Goal: Obtain resource: Download file/media

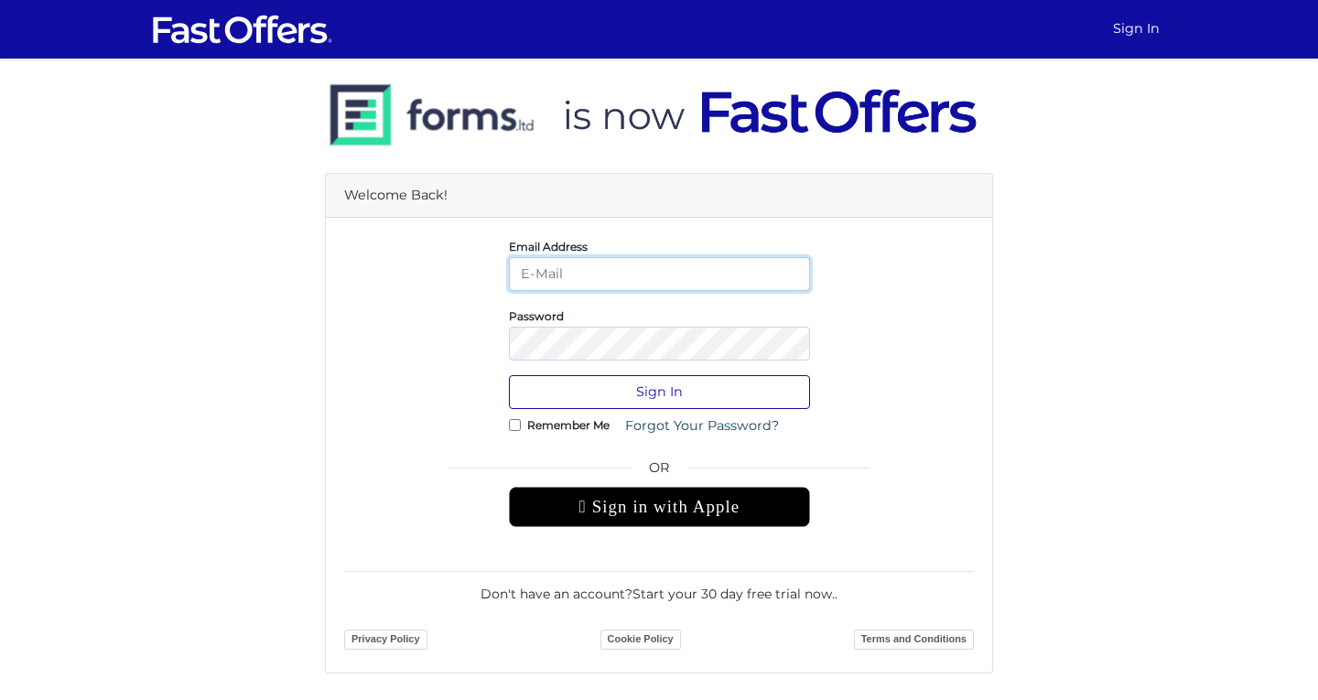
type input "arun.fred009@gmail.com"
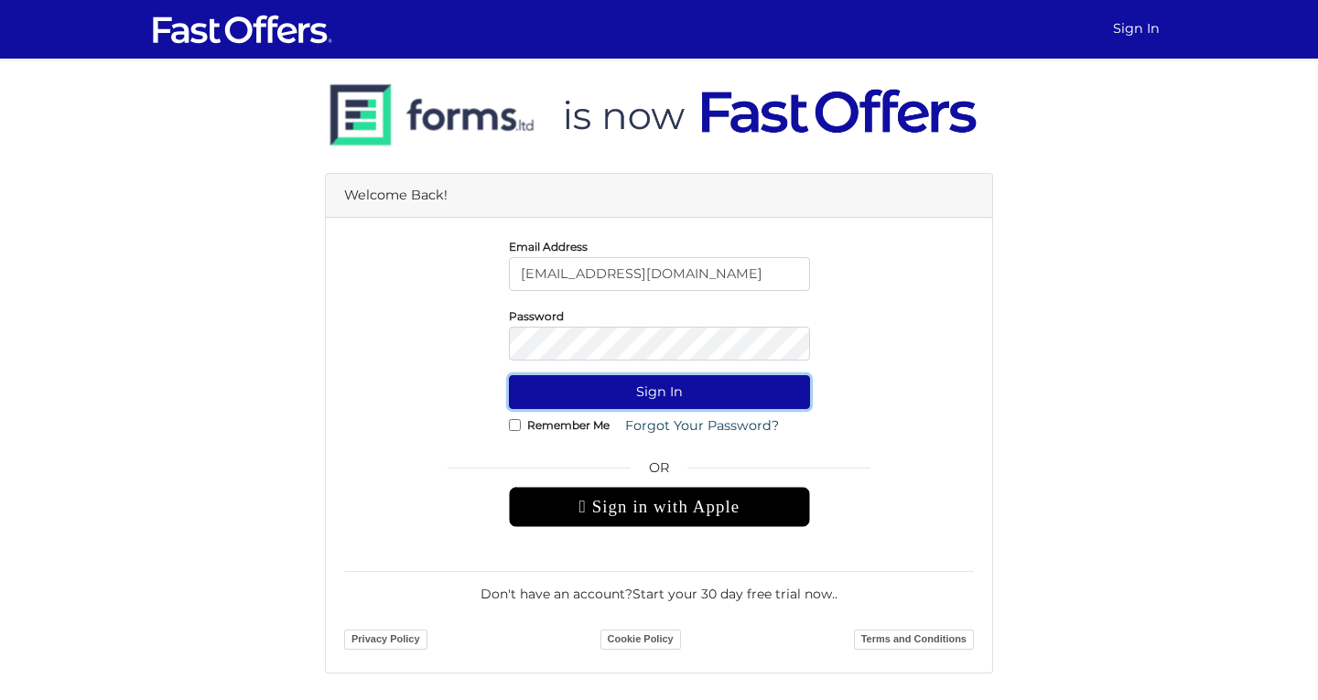
click at [738, 401] on button "Sign In" at bounding box center [659, 392] width 301 height 34
click at [769, 395] on button "Sign In" at bounding box center [659, 392] width 301 height 34
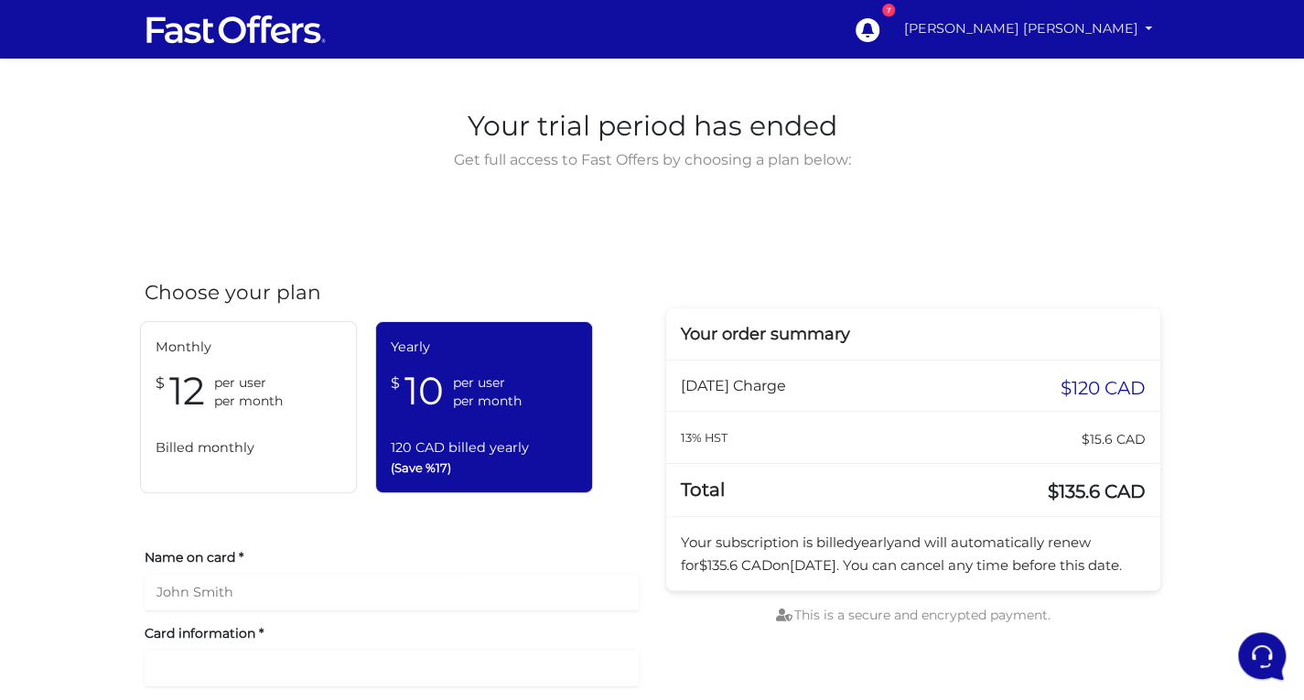
click at [1057, 24] on link "[PERSON_NAME] [PERSON_NAME]" at bounding box center [1029, 29] width 264 height 36
click at [876, 18] on icon at bounding box center [866, 29] width 27 height 27
click at [1114, 27] on link "[PERSON_NAME] [PERSON_NAME]" at bounding box center [1029, 29] width 264 height 36
click at [1067, 70] on link "My Offers" at bounding box center [1086, 71] width 145 height 28
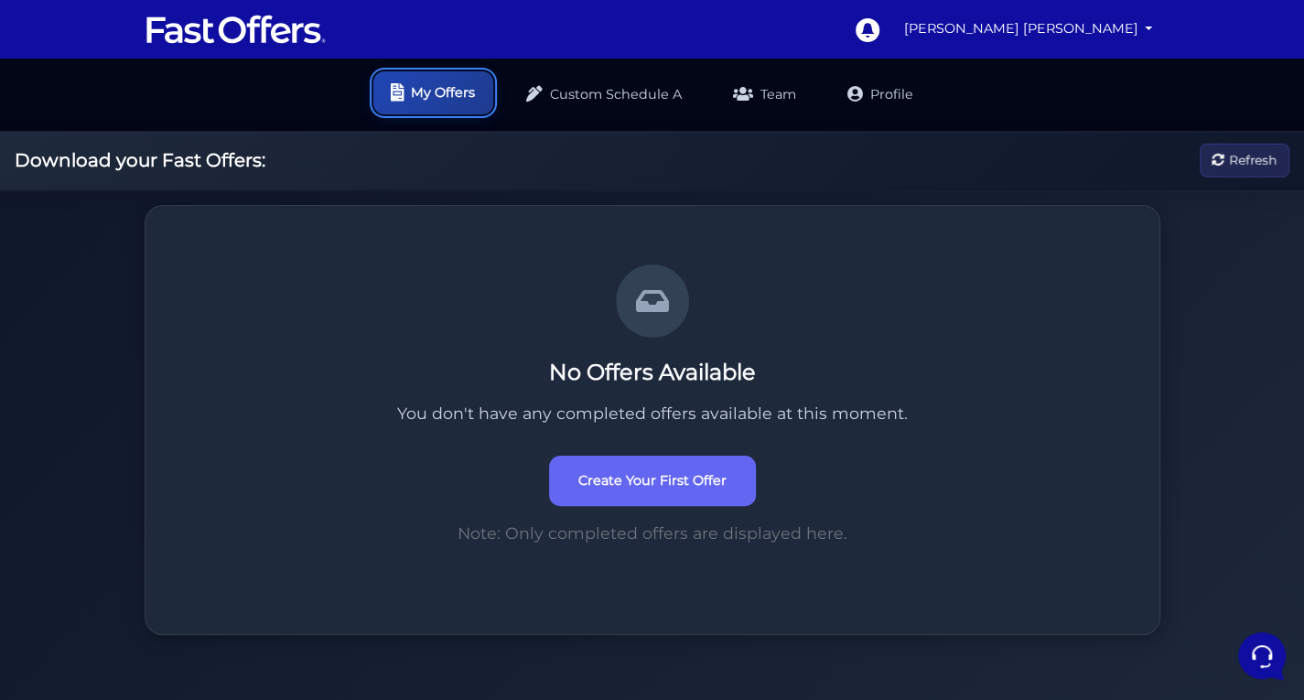
click at [446, 92] on link "My Offers" at bounding box center [433, 92] width 120 height 43
click at [200, 33] on img at bounding box center [236, 29] width 183 height 35
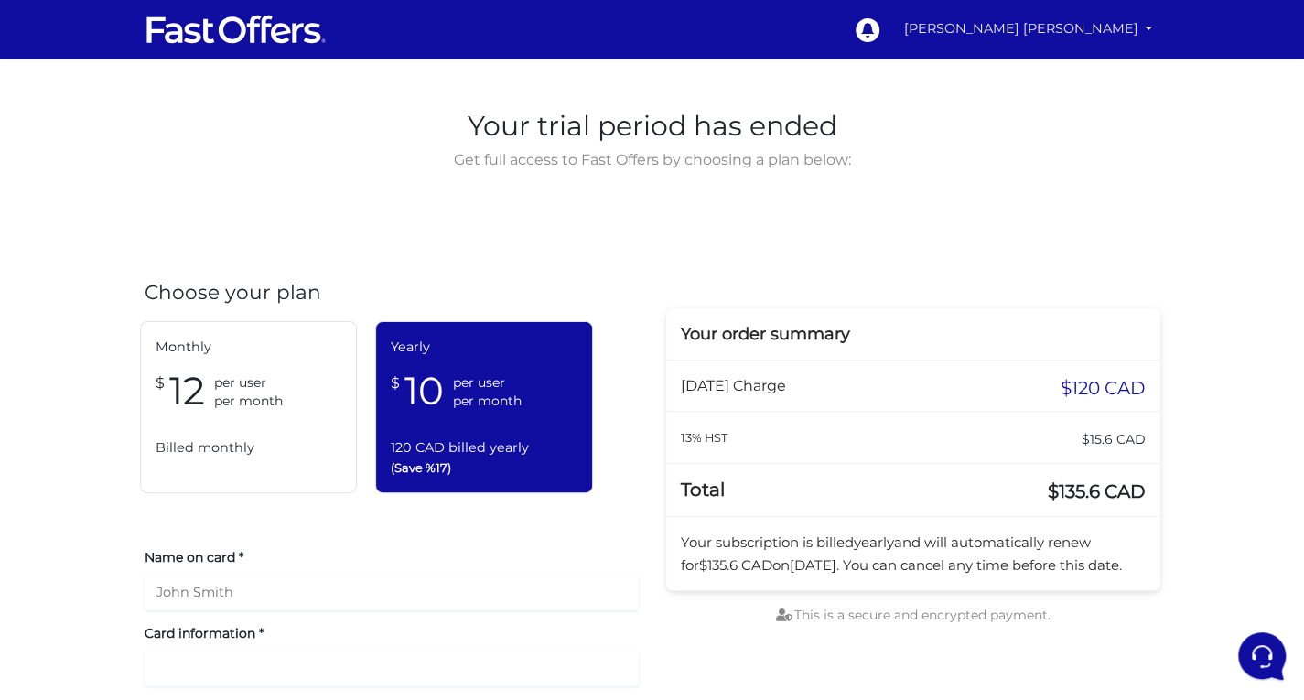
click at [985, 33] on link "[PERSON_NAME] [PERSON_NAME]" at bounding box center [1029, 29] width 264 height 36
click at [231, 358] on div "Monthly $ 12 per user per month Billed monthly" at bounding box center [249, 407] width 218 height 172
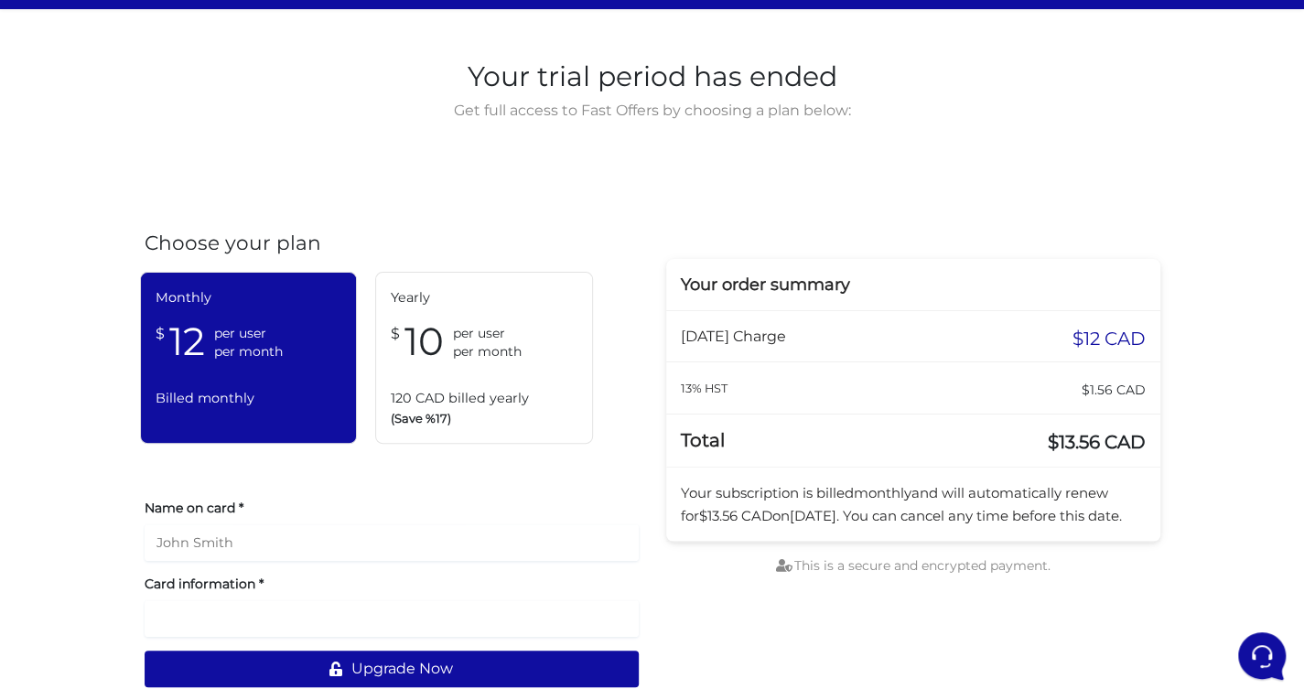
scroll to position [50, 0]
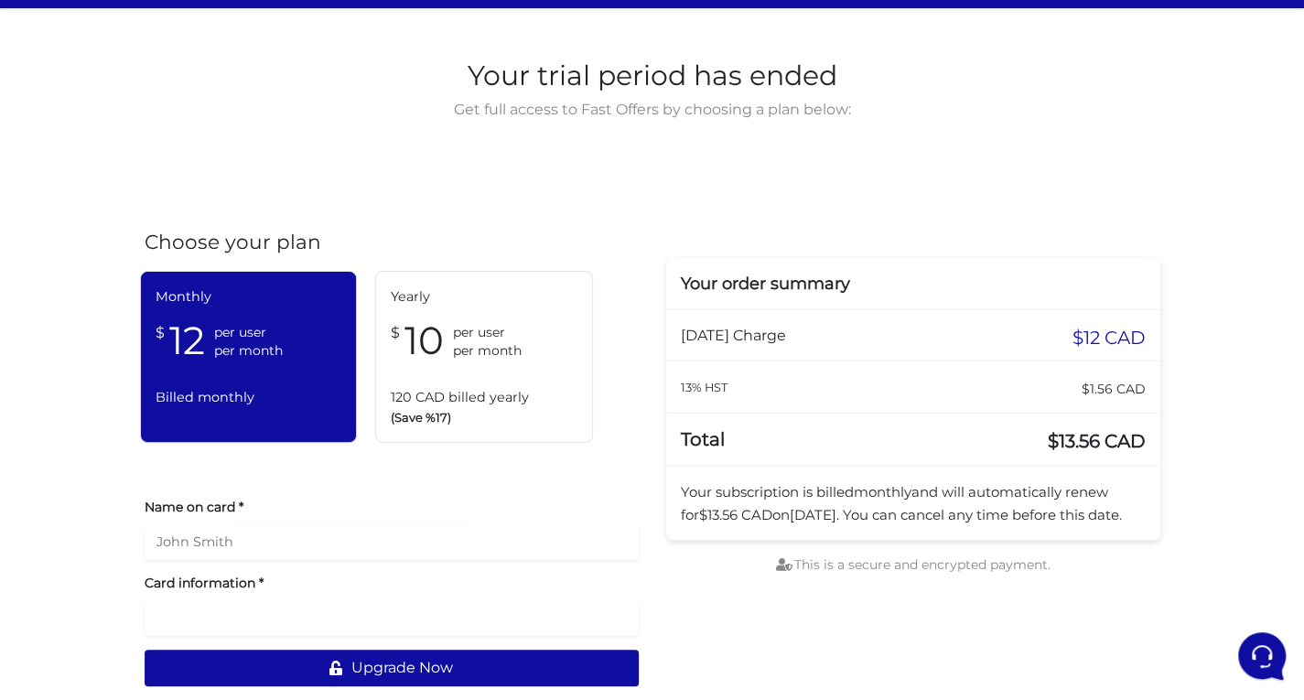
click at [502, 318] on div "$ 10 per user per month" at bounding box center [484, 341] width 187 height 49
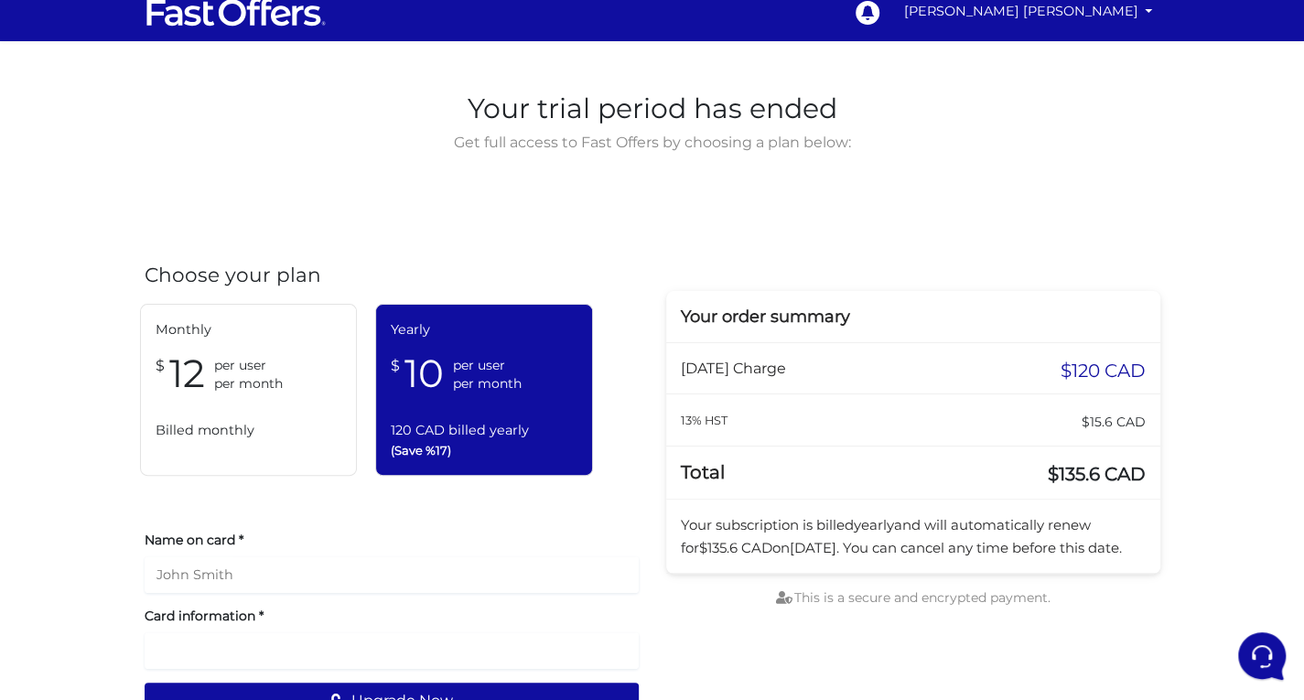
scroll to position [0, 0]
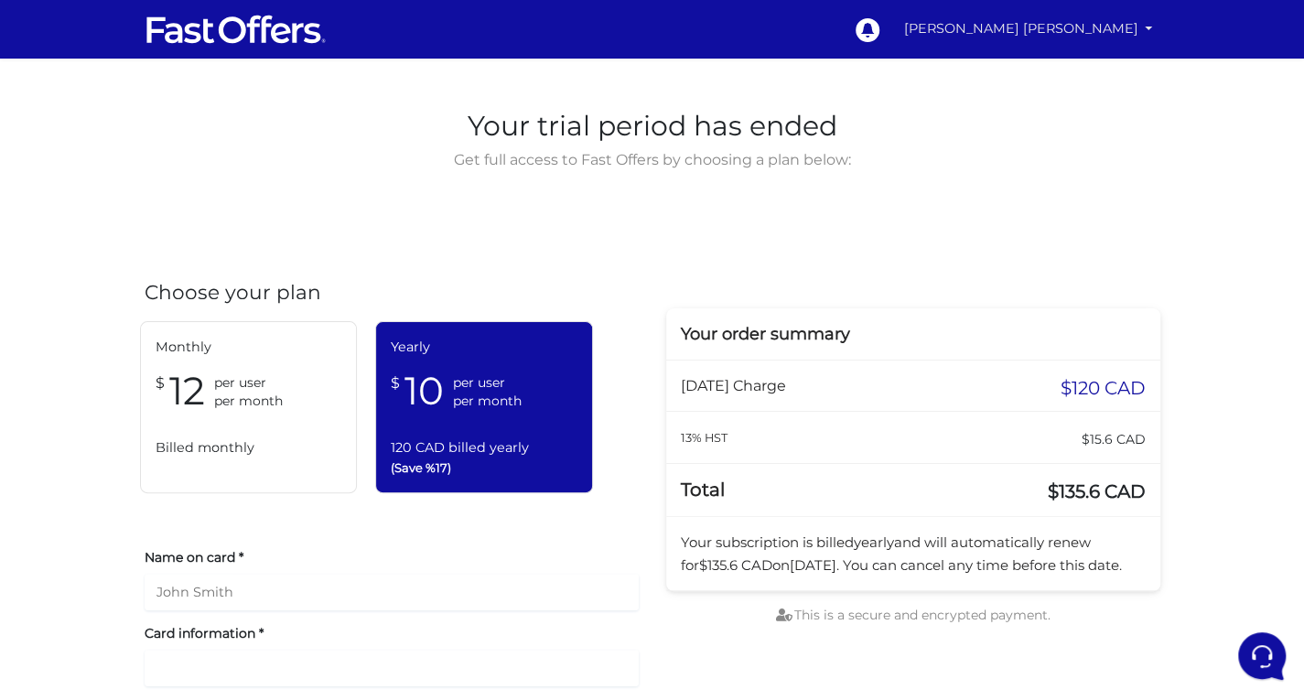
click at [969, 19] on link "[PERSON_NAME] [PERSON_NAME]" at bounding box center [1029, 29] width 264 height 36
click at [1053, 72] on link "My Offers" at bounding box center [1086, 71] width 145 height 28
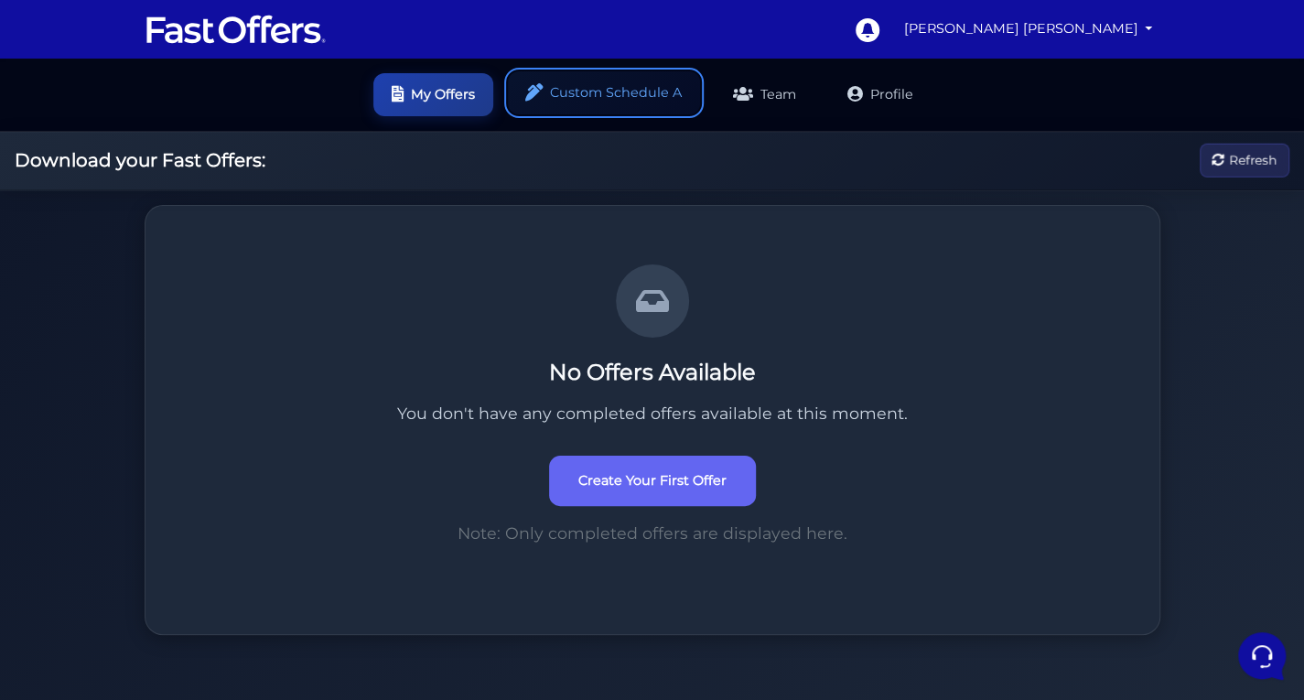
click at [611, 100] on link "Custom Schedule A" at bounding box center [604, 92] width 192 height 43
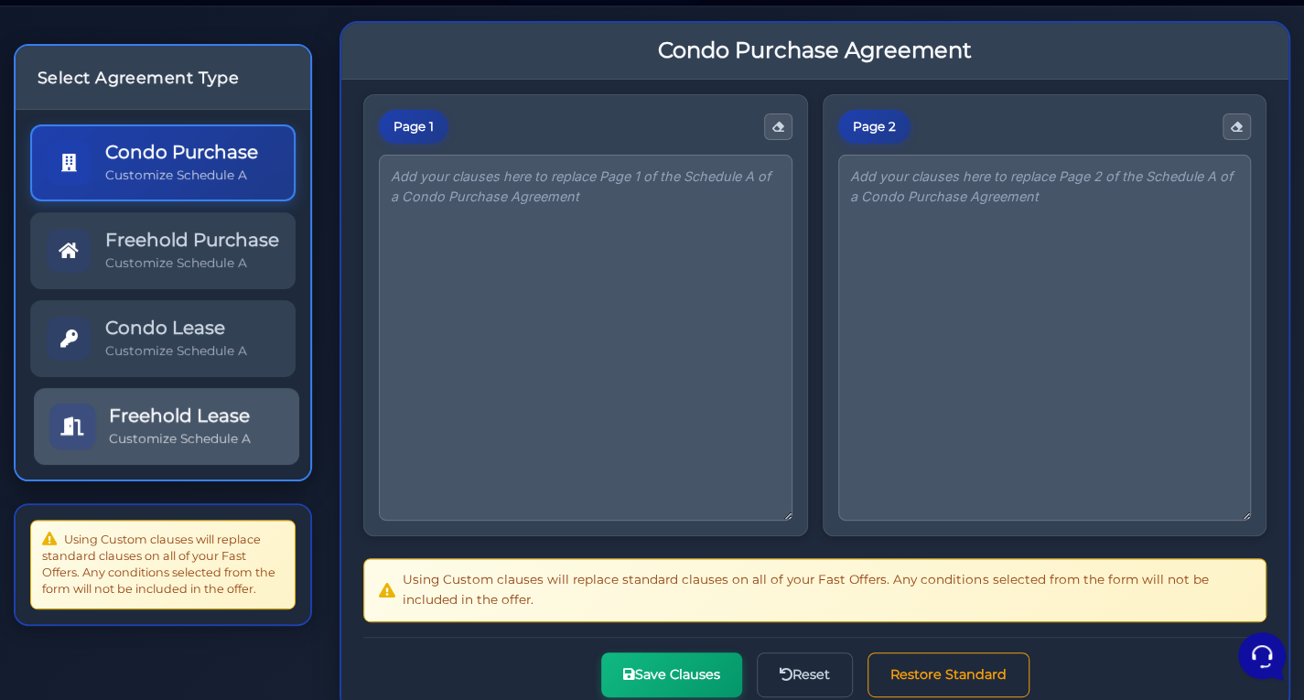
scroll to position [26, 0]
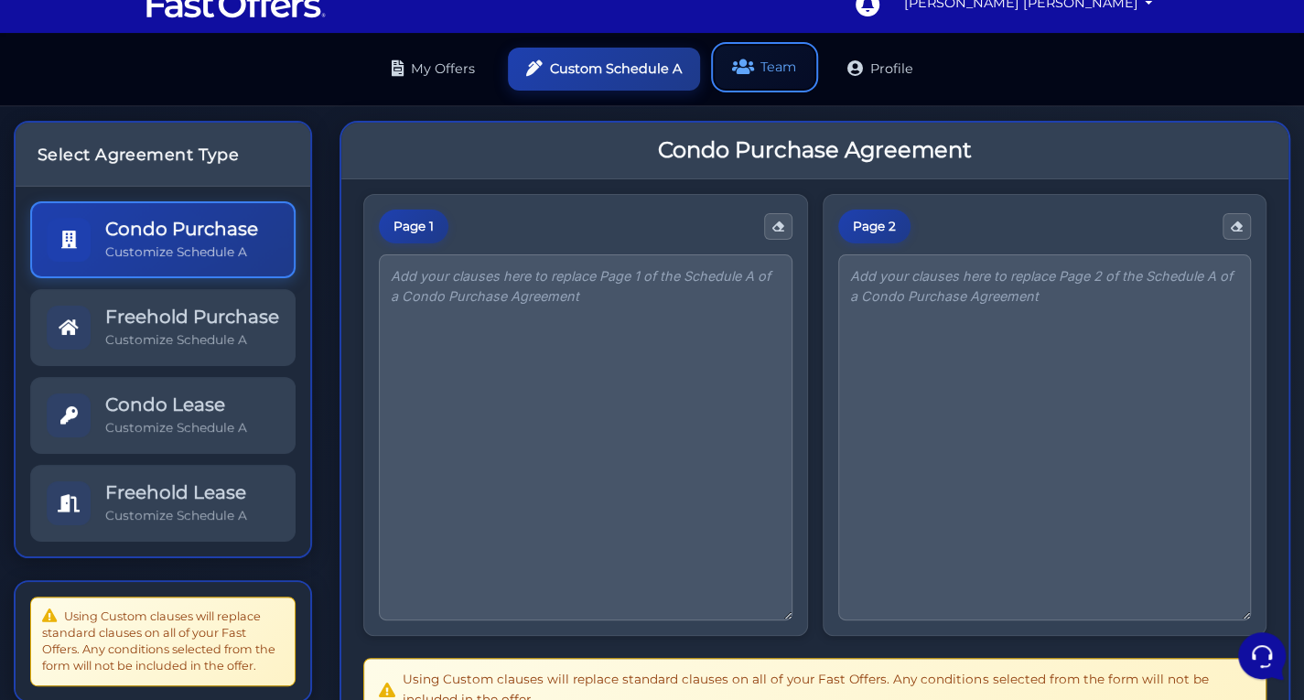
click at [763, 72] on link "Team" at bounding box center [765, 67] width 100 height 43
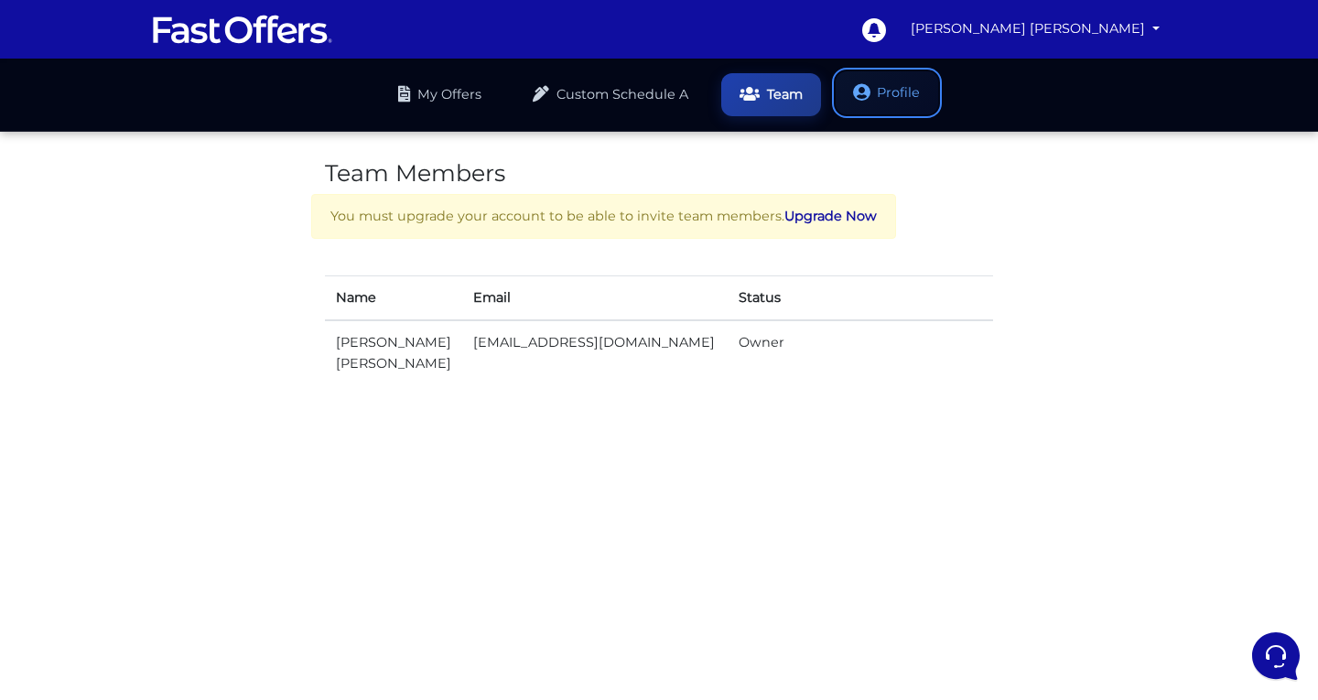
click at [885, 96] on link "Profile" at bounding box center [887, 92] width 103 height 43
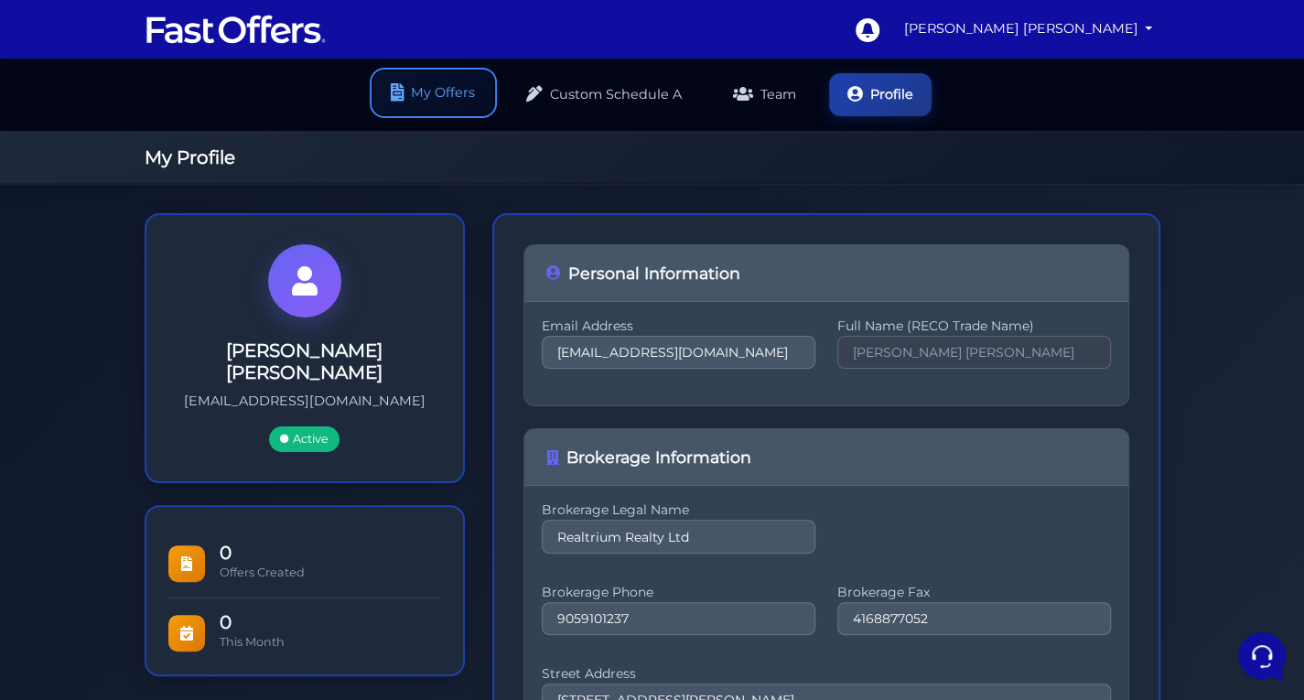
click at [451, 110] on link "My Offers" at bounding box center [433, 92] width 120 height 43
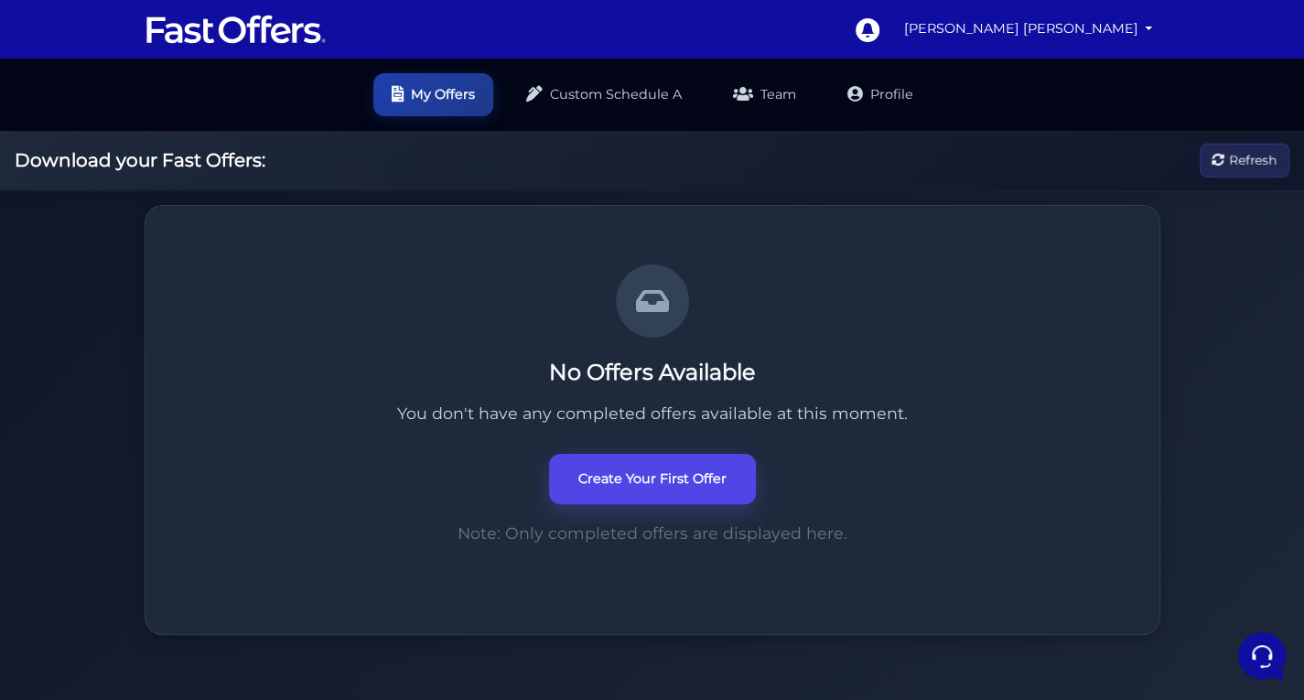
click at [575, 479] on link "Create Your First Offer" at bounding box center [652, 479] width 207 height 50
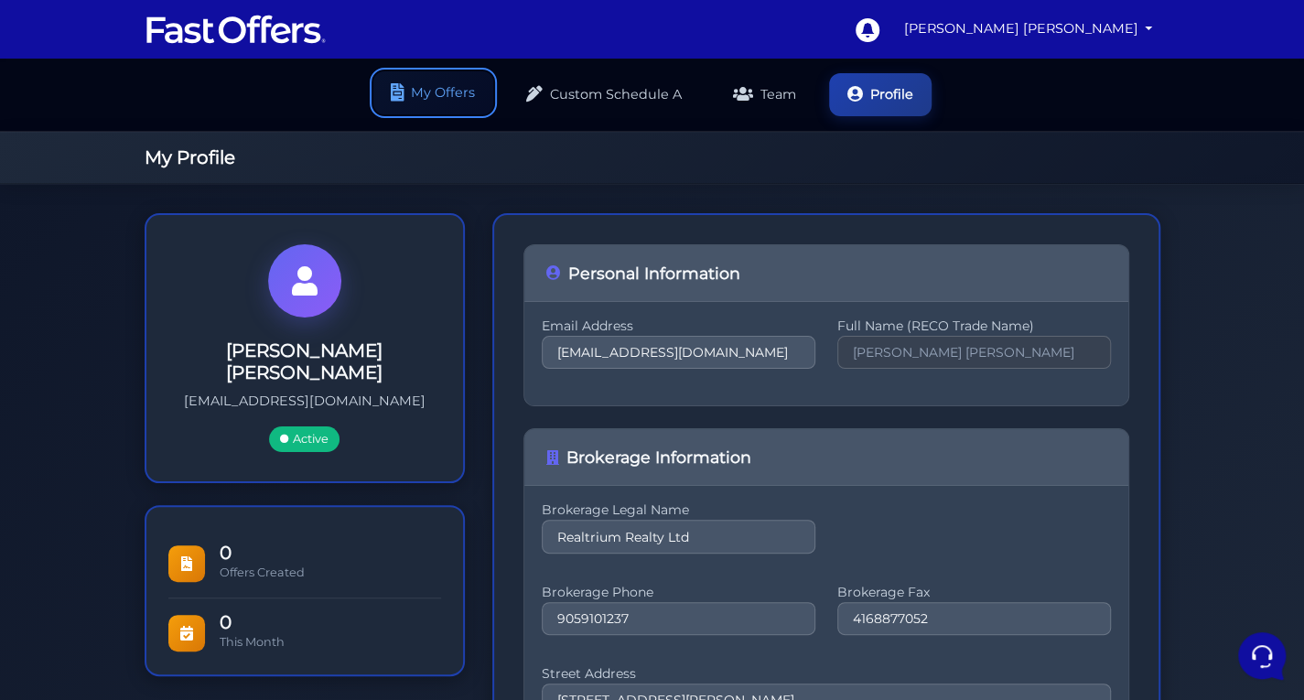
click at [459, 83] on link "My Offers" at bounding box center [433, 92] width 120 height 43
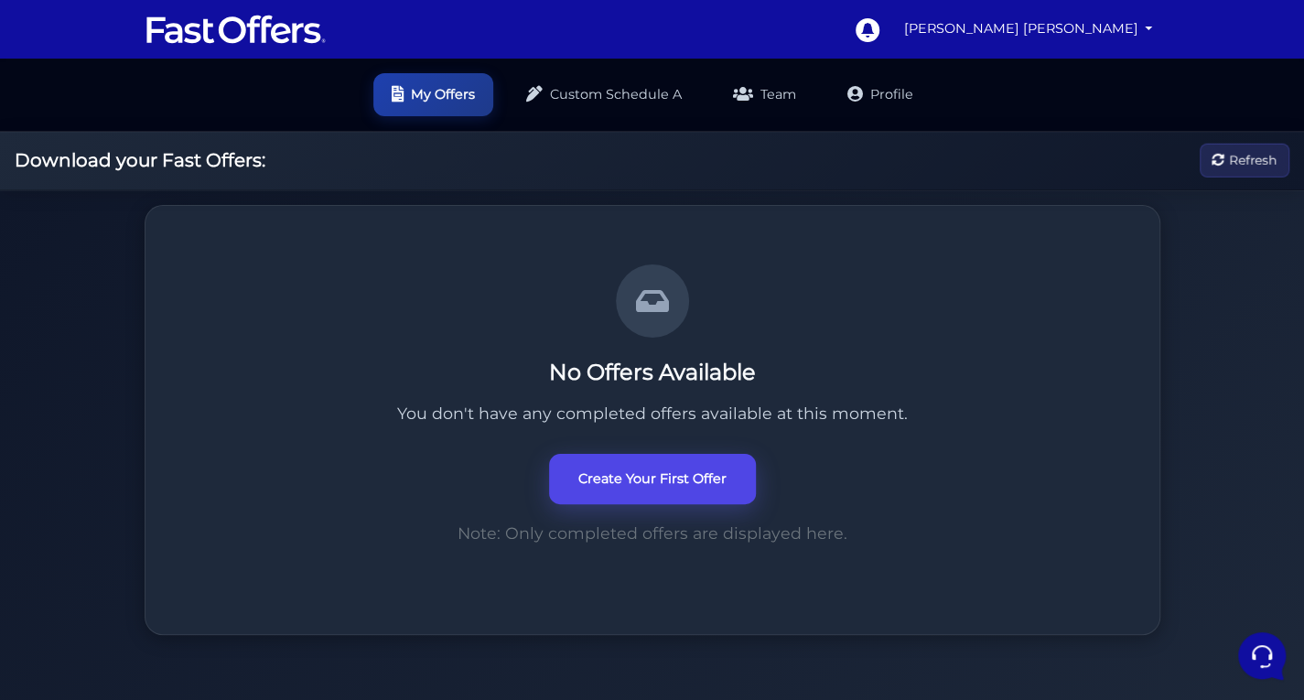
click at [656, 490] on link "Create Your First Offer" at bounding box center [652, 479] width 207 height 50
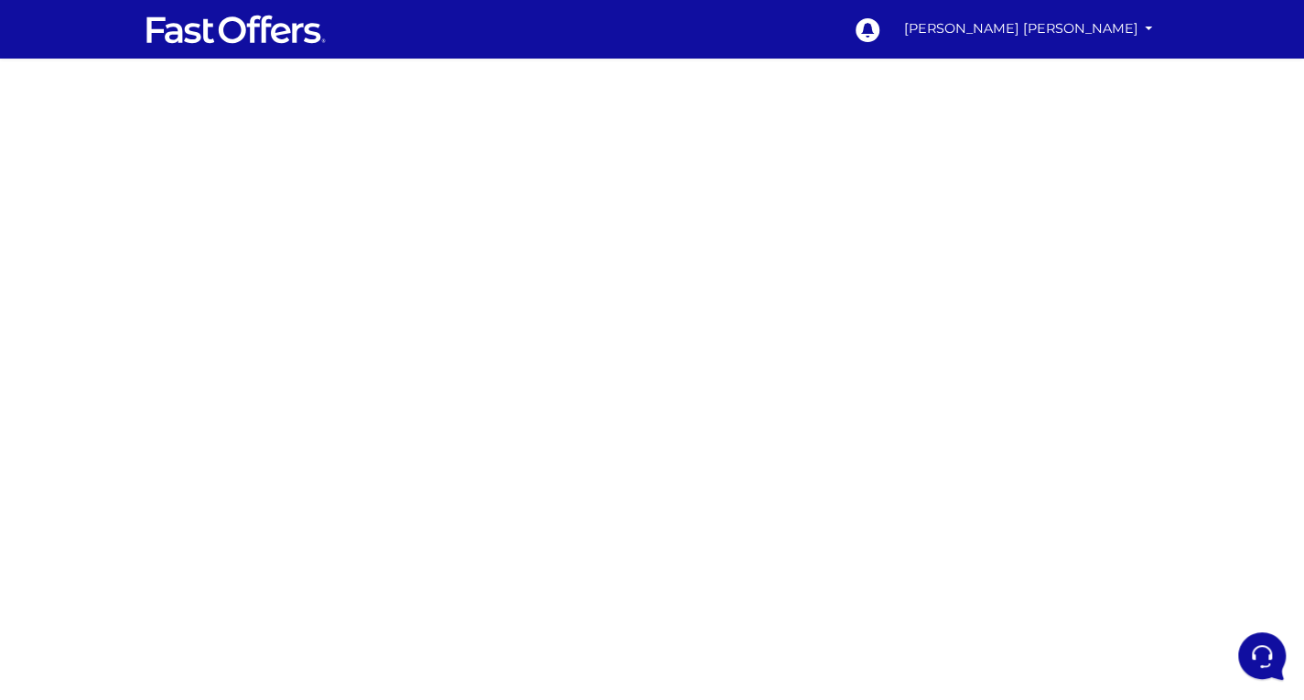
click at [1007, 270] on div at bounding box center [652, 516] width 1304 height 915
click at [978, 397] on div at bounding box center [652, 516] width 1304 height 915
click at [1013, 410] on div at bounding box center [652, 516] width 1304 height 915
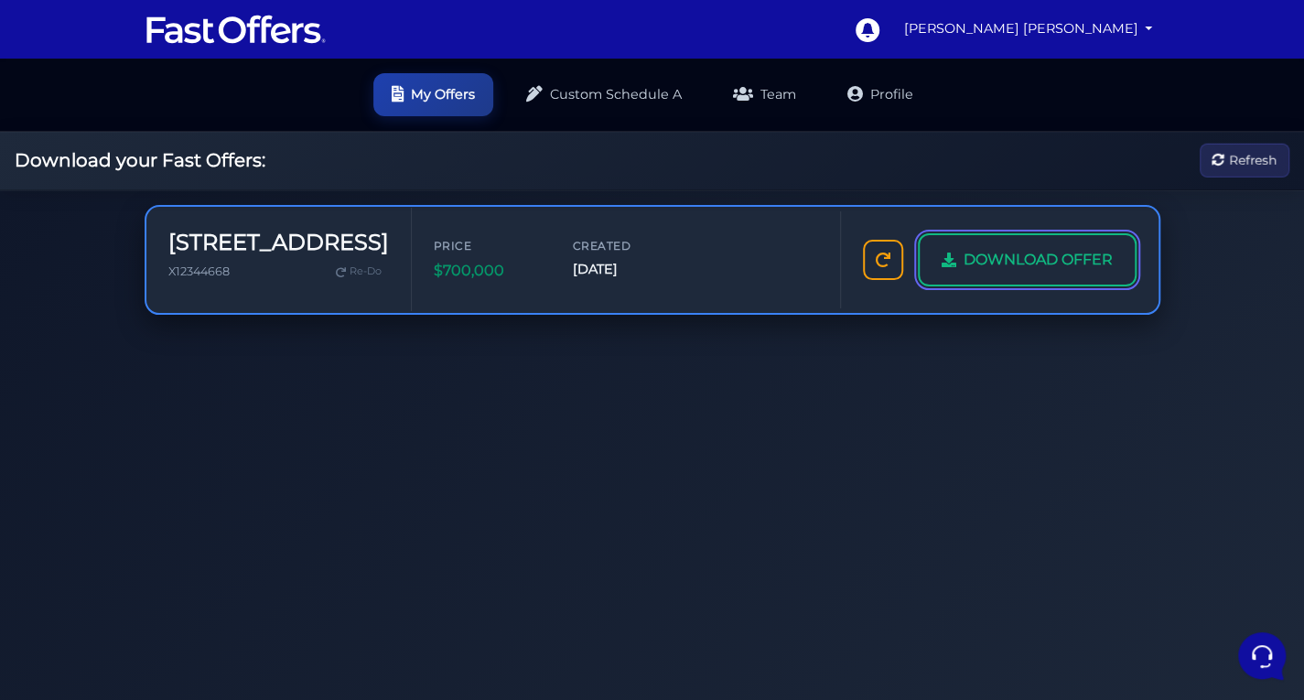
click at [1042, 261] on span "DOWNLOAD OFFER" at bounding box center [1038, 260] width 149 height 24
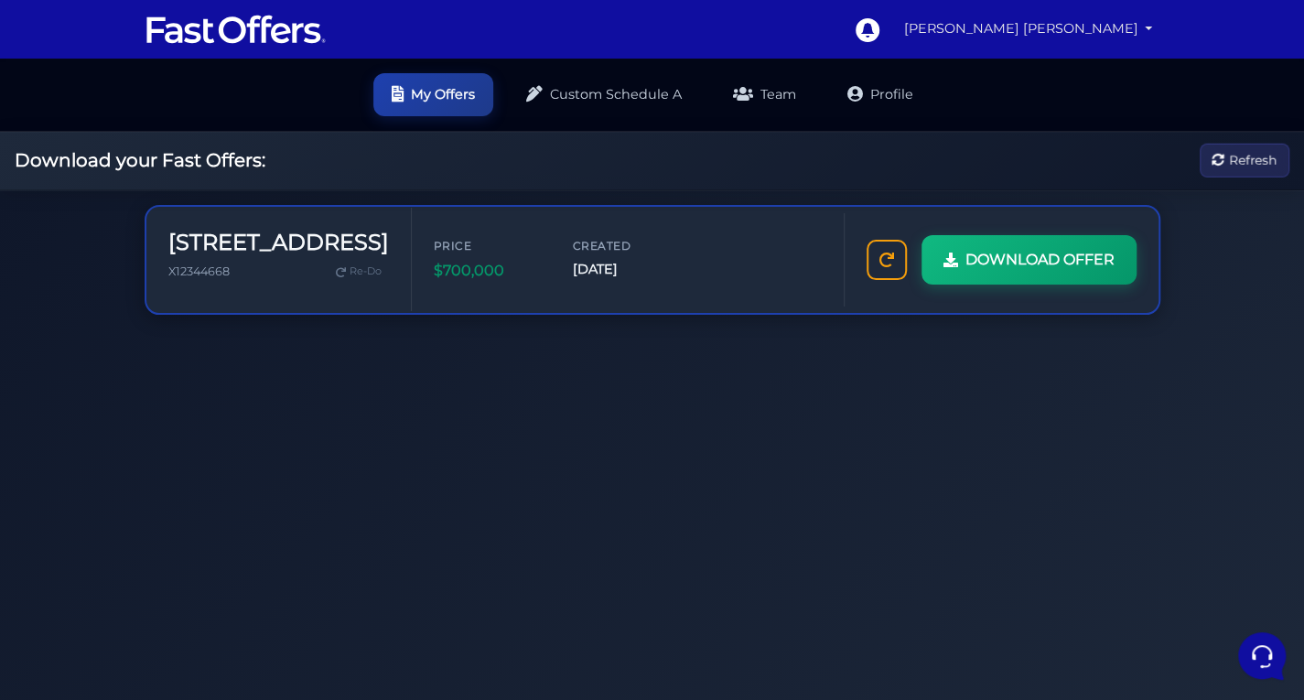
click at [970, 25] on link "[PERSON_NAME] [PERSON_NAME]" at bounding box center [1029, 29] width 264 height 36
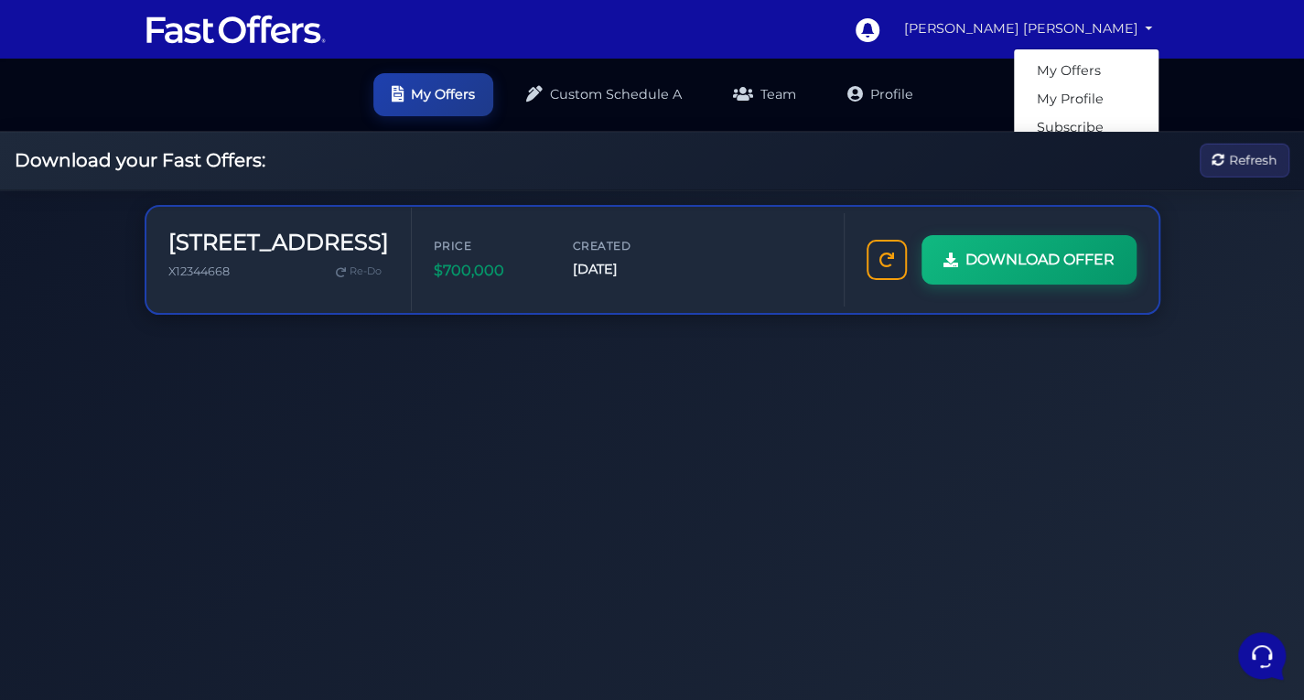
click at [1194, 50] on nav "0 [PERSON_NAME] [PERSON_NAME]" at bounding box center [652, 29] width 1304 height 59
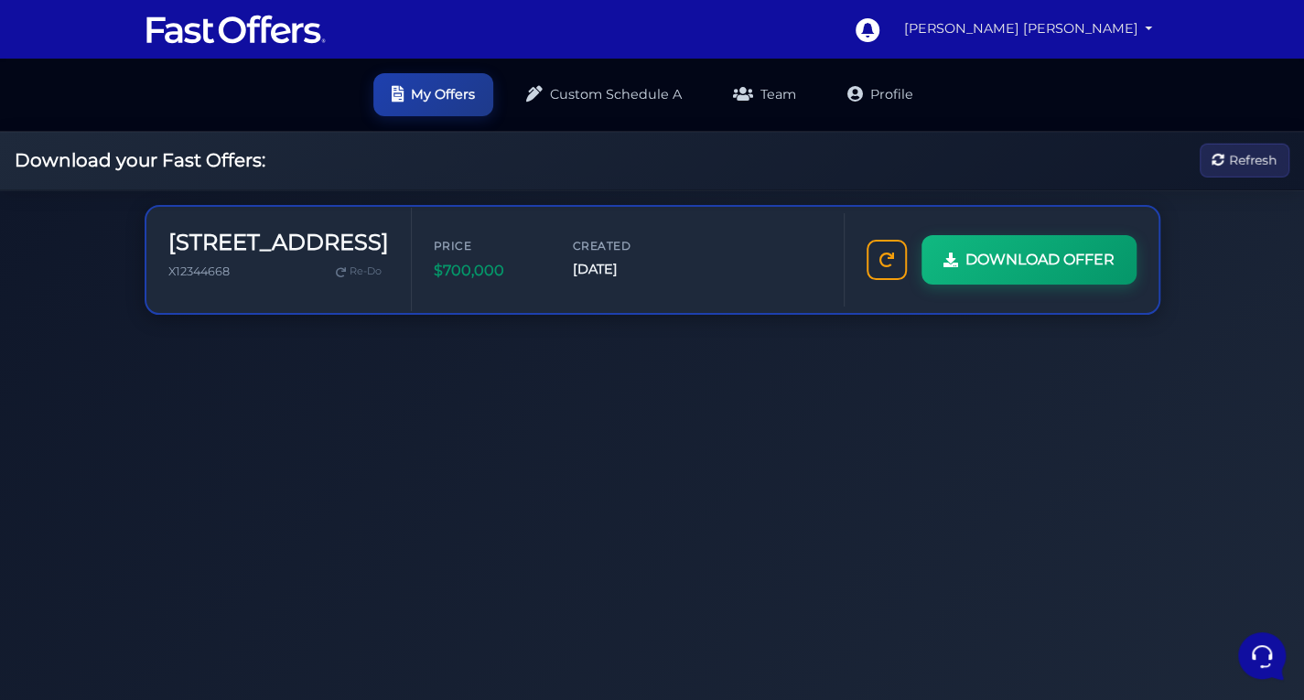
click at [1140, 34] on link "[PERSON_NAME] [PERSON_NAME]" at bounding box center [1029, 29] width 264 height 36
click at [998, 26] on link "[PERSON_NAME] [PERSON_NAME]" at bounding box center [1029, 29] width 264 height 36
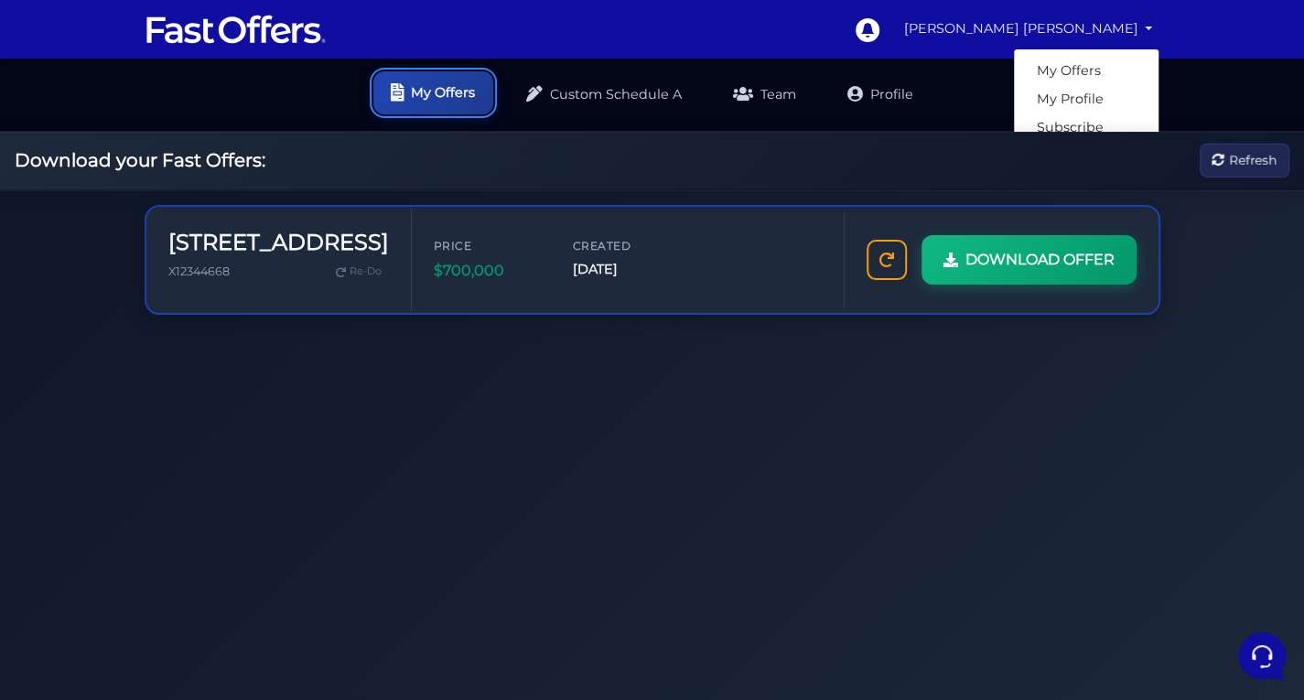
click at [384, 99] on link "My Offers" at bounding box center [433, 92] width 120 height 43
